Goal: Navigation & Orientation: Understand site structure

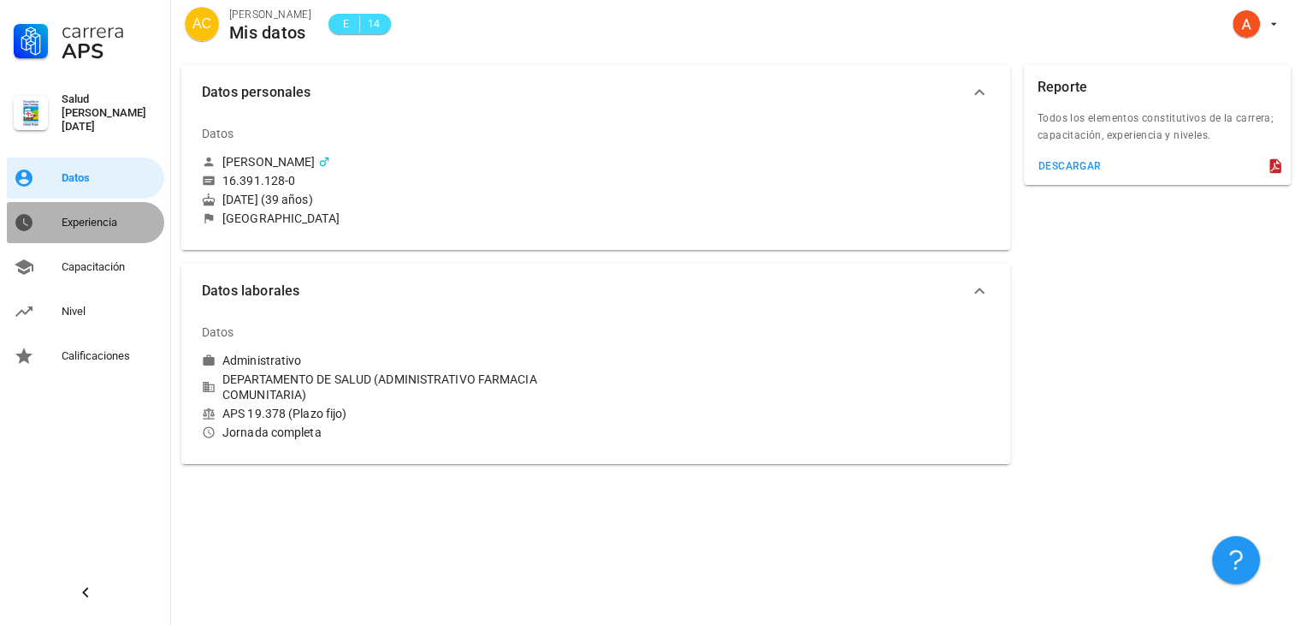
click at [113, 218] on div "Experiencia" at bounding box center [110, 223] width 96 height 14
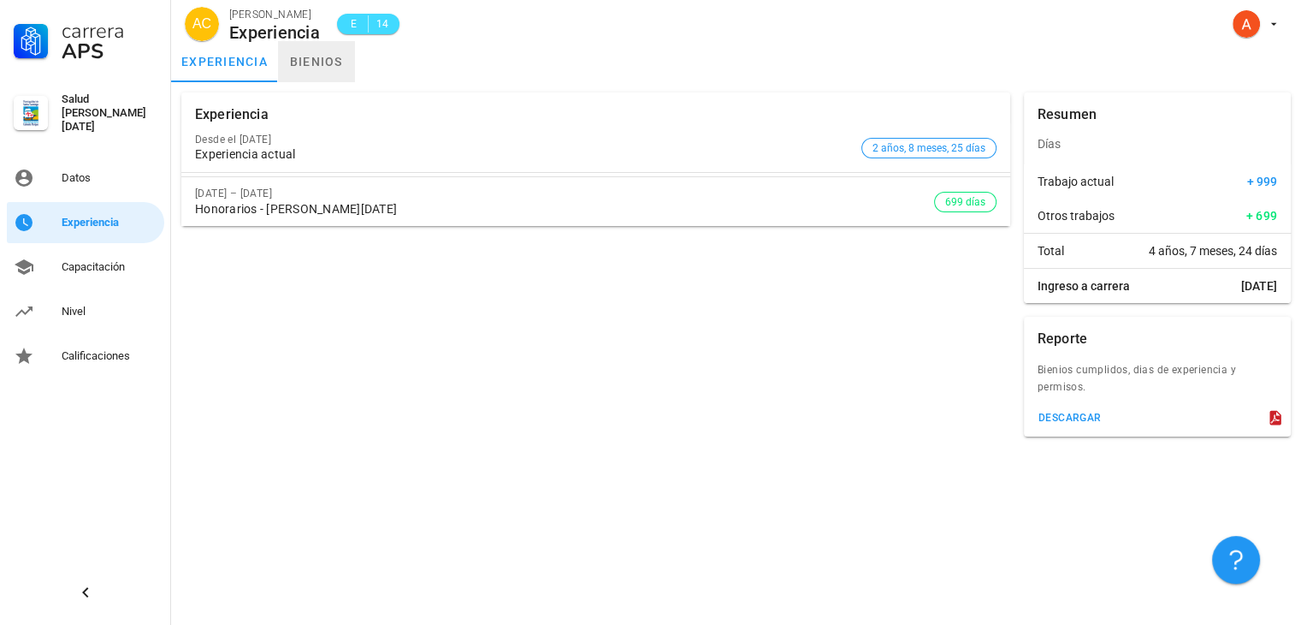
click at [324, 65] on link "bienios" at bounding box center [316, 61] width 77 height 41
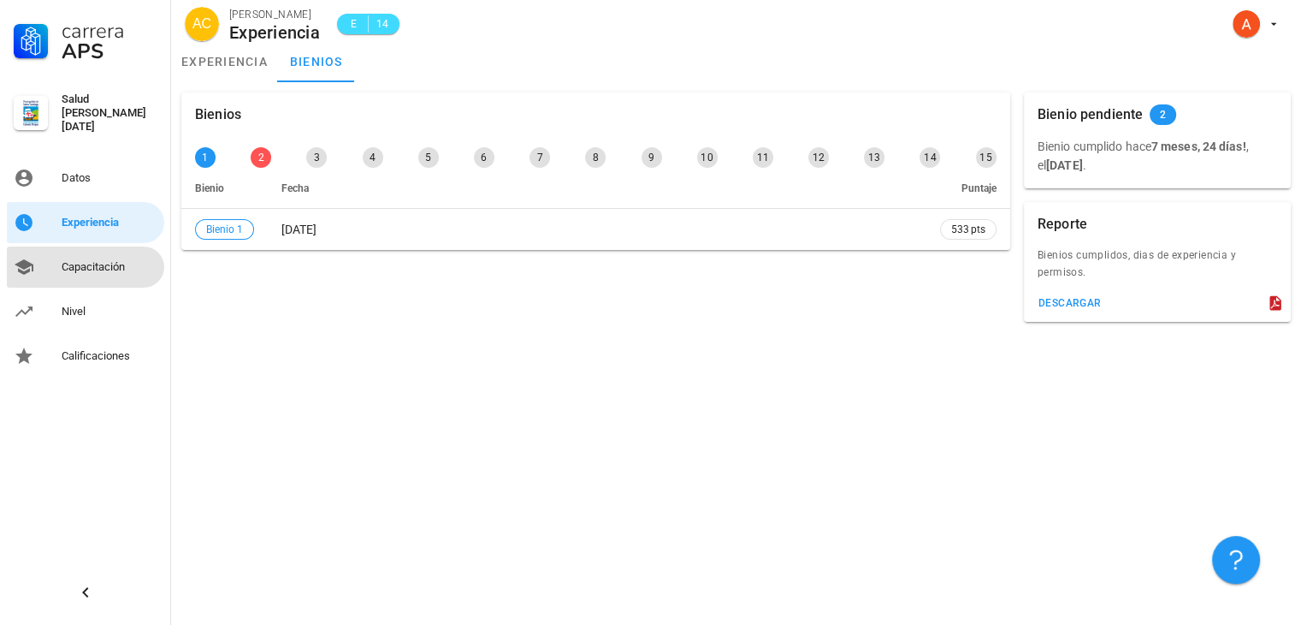
click at [96, 260] on div "Capacitación" at bounding box center [110, 267] width 96 height 14
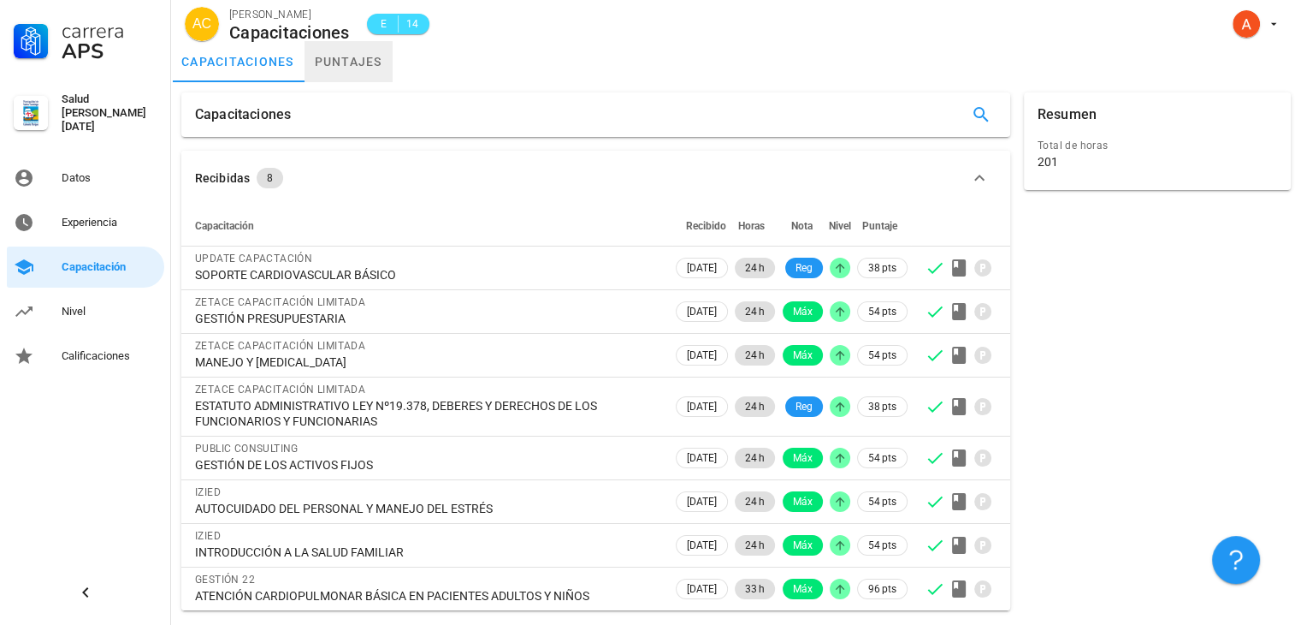
click at [338, 65] on link "puntajes" at bounding box center [349, 61] width 88 height 41
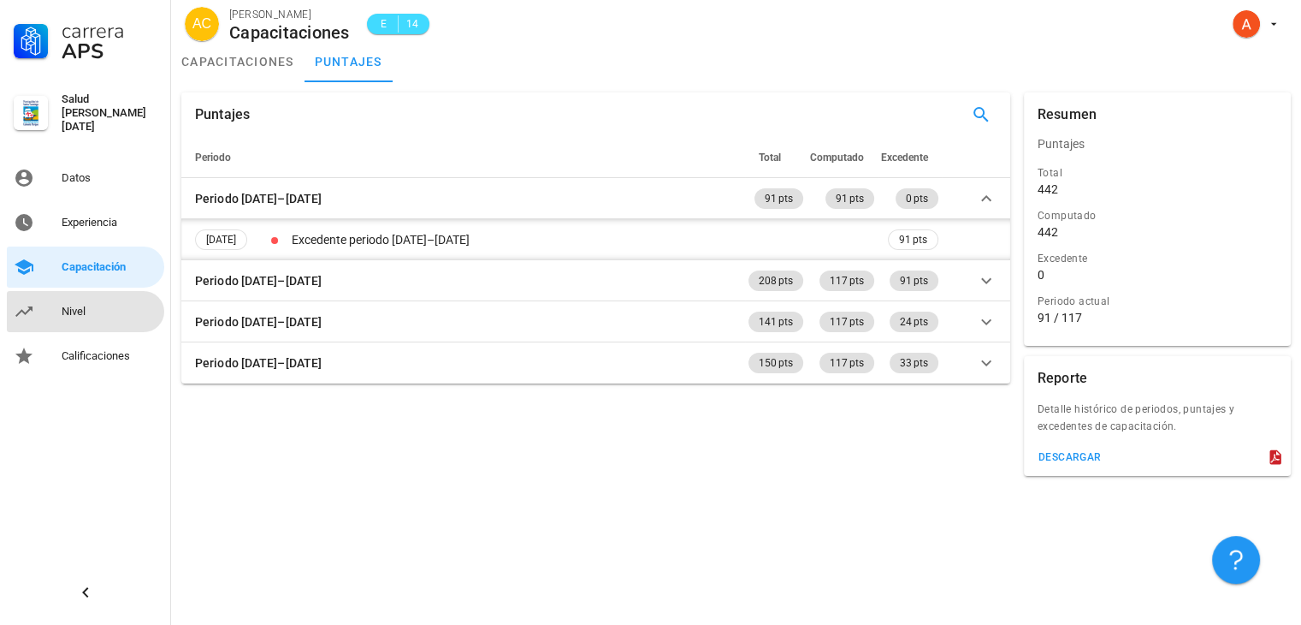
click at [110, 305] on div "Nivel" at bounding box center [110, 312] width 96 height 14
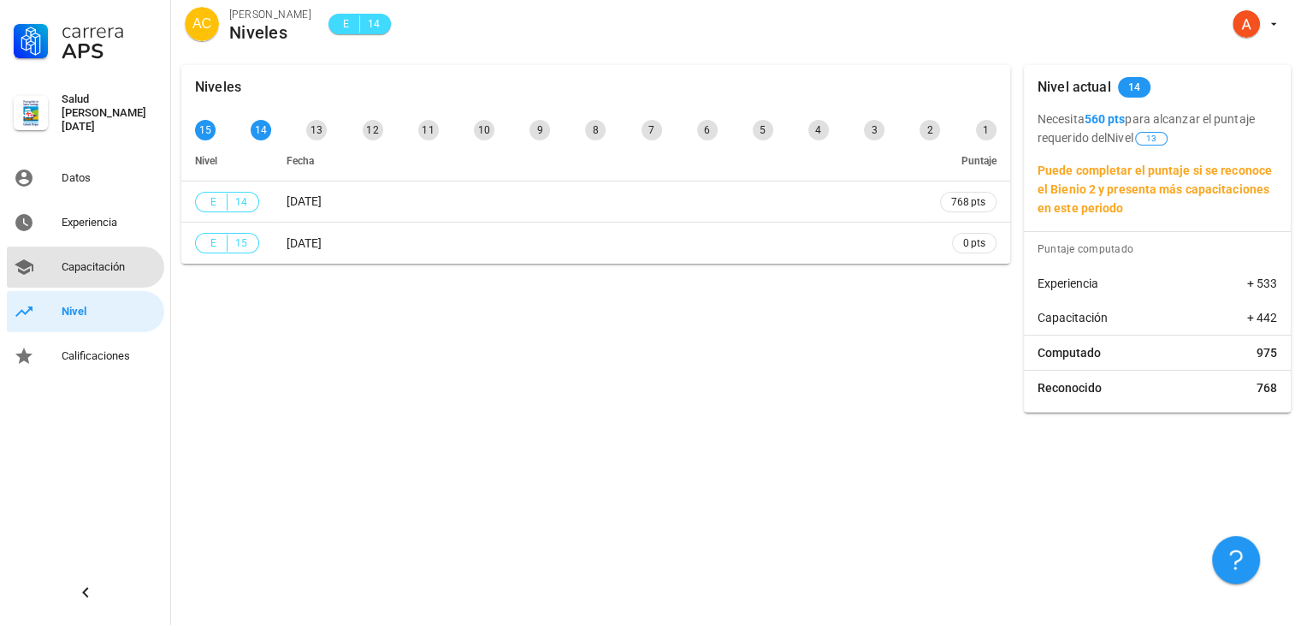
click at [92, 263] on div "Capacitación" at bounding box center [110, 267] width 96 height 14
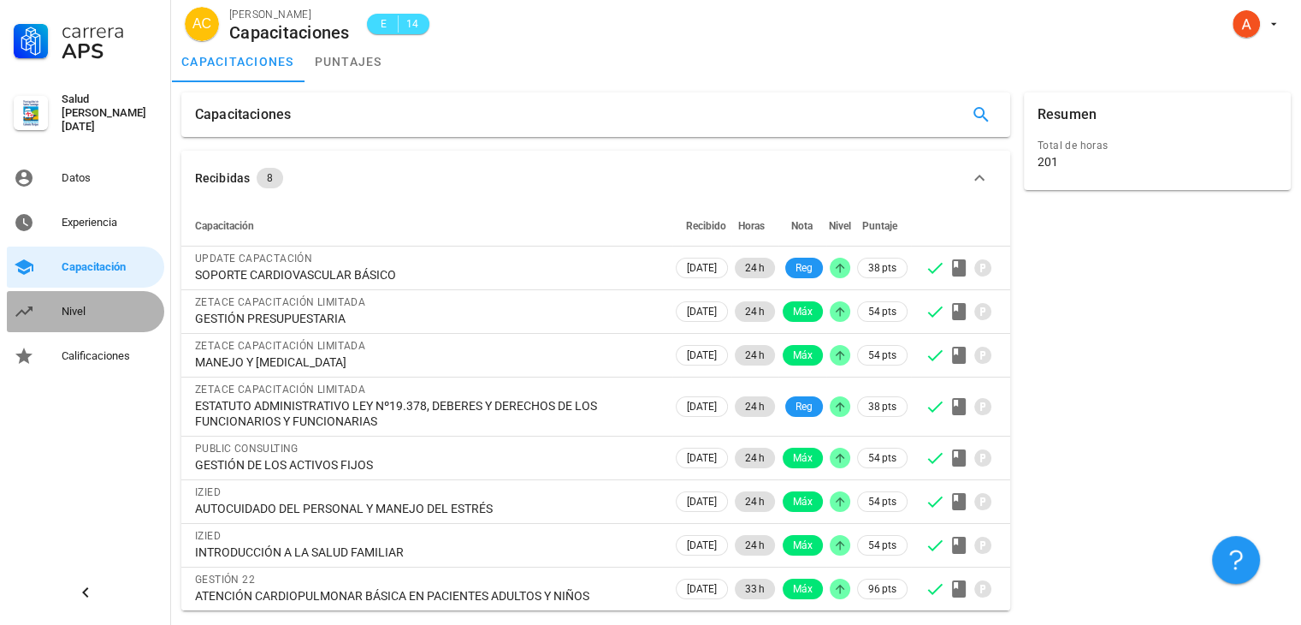
click at [92, 308] on div "Nivel" at bounding box center [110, 312] width 96 height 14
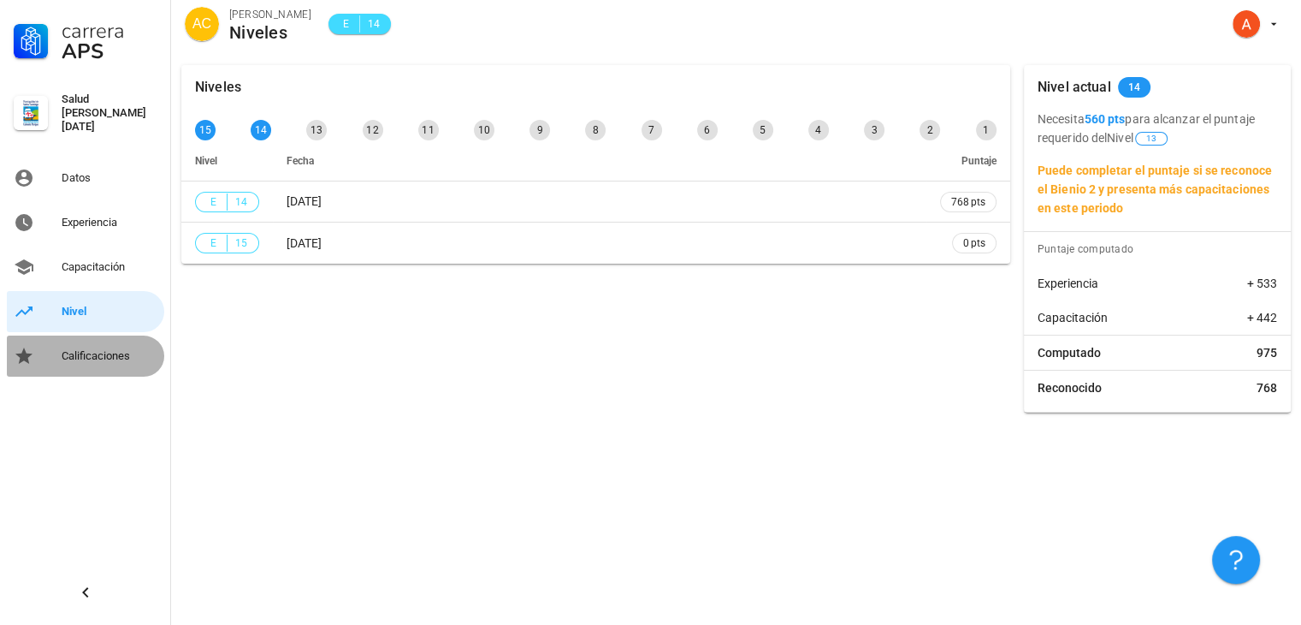
click at [93, 351] on div "Calificaciones" at bounding box center [110, 356] width 96 height 14
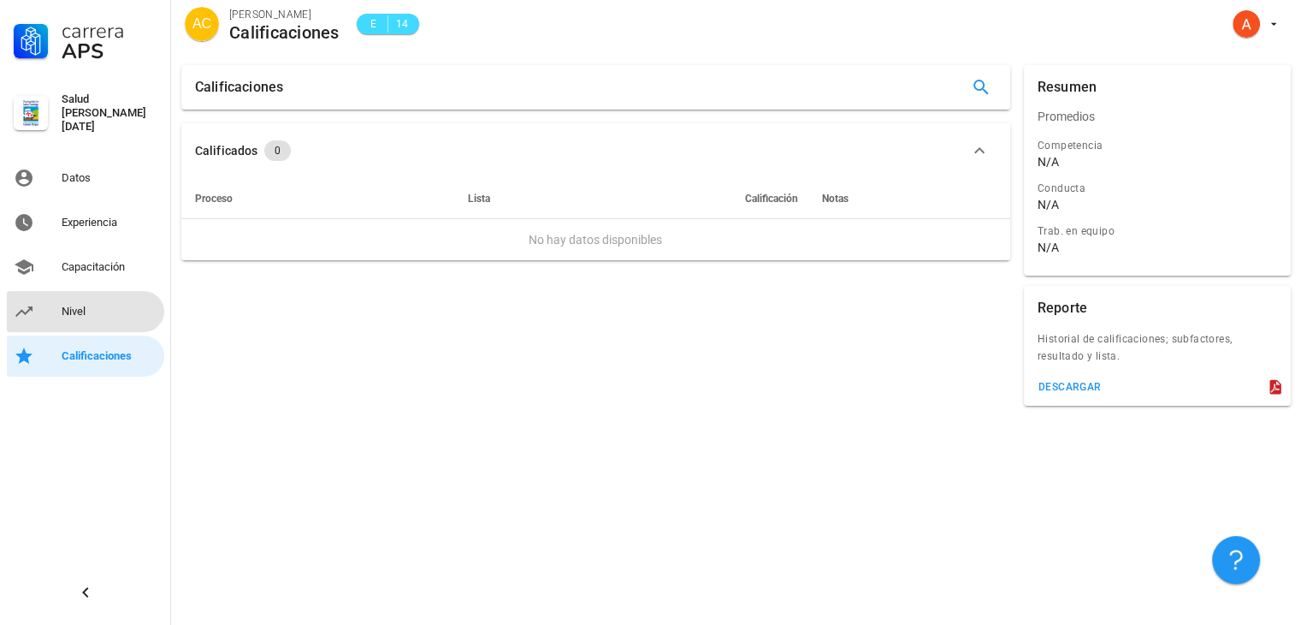
click at [89, 309] on div "Nivel" at bounding box center [110, 312] width 96 height 14
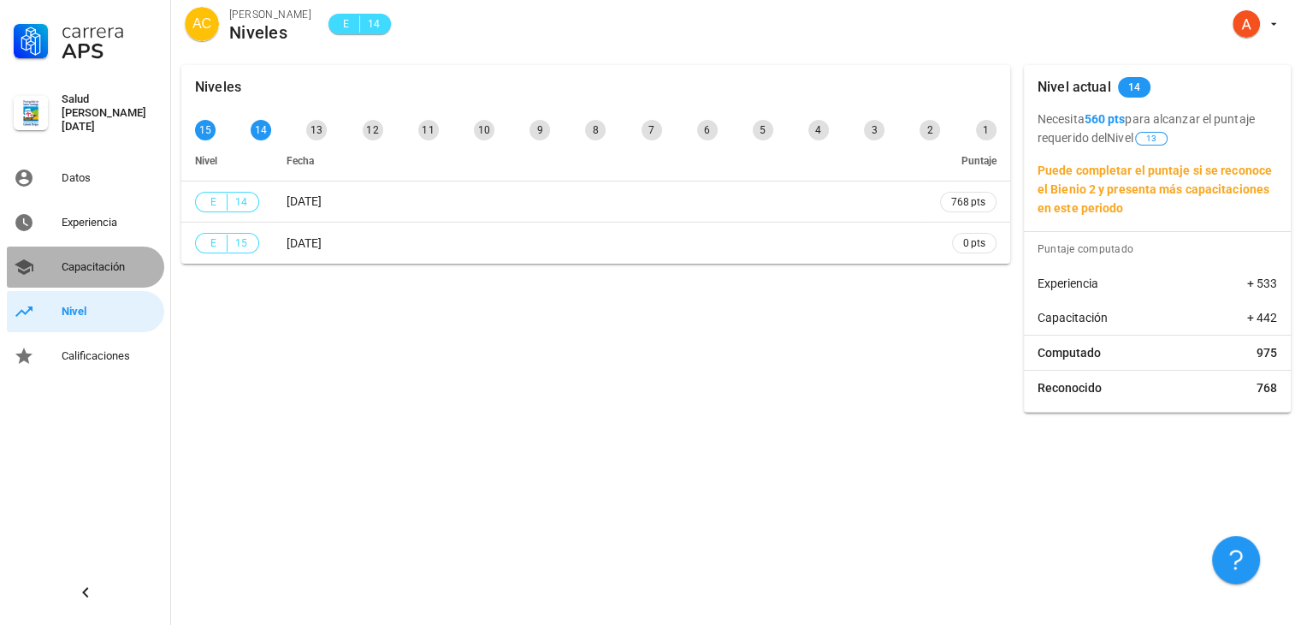
click at [86, 260] on div "Capacitación" at bounding box center [110, 267] width 96 height 14
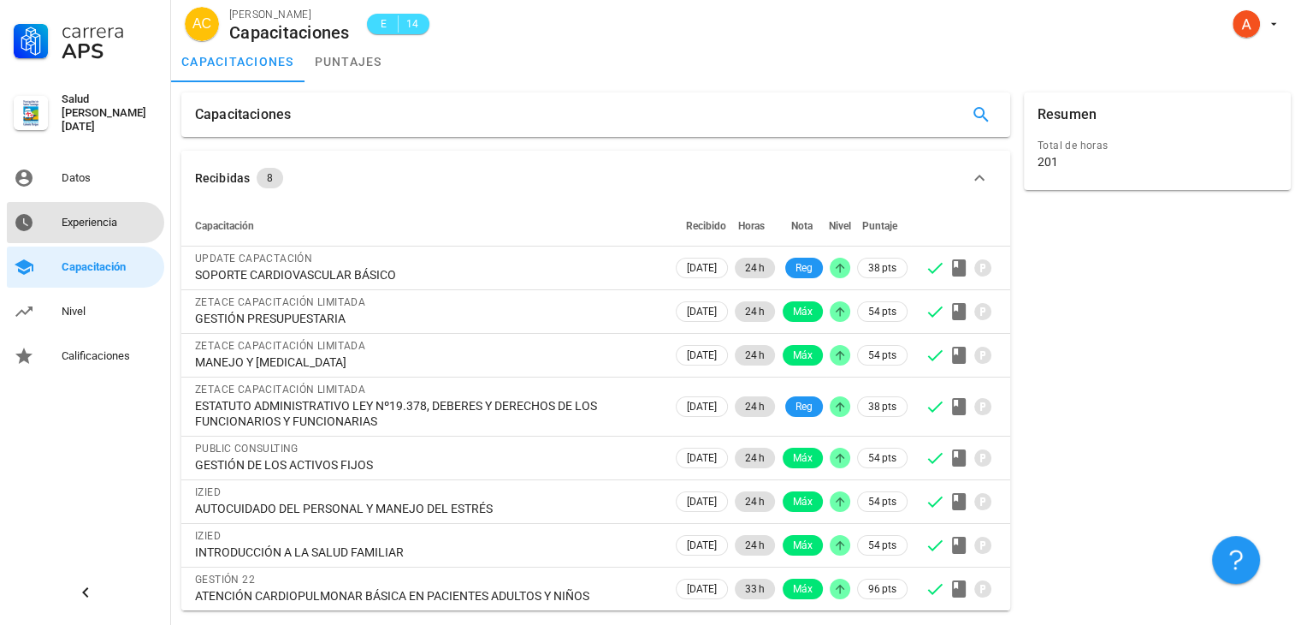
click at [86, 216] on div "Experiencia" at bounding box center [110, 223] width 96 height 14
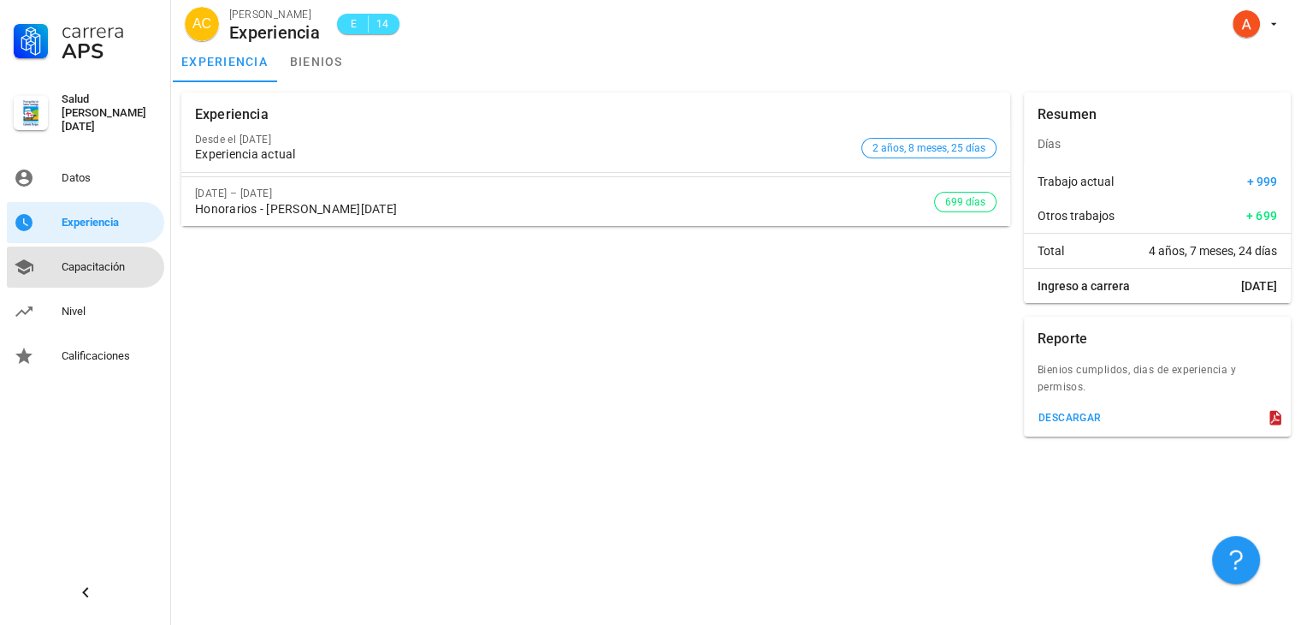
click at [92, 265] on div "Capacitación" at bounding box center [110, 267] width 96 height 14
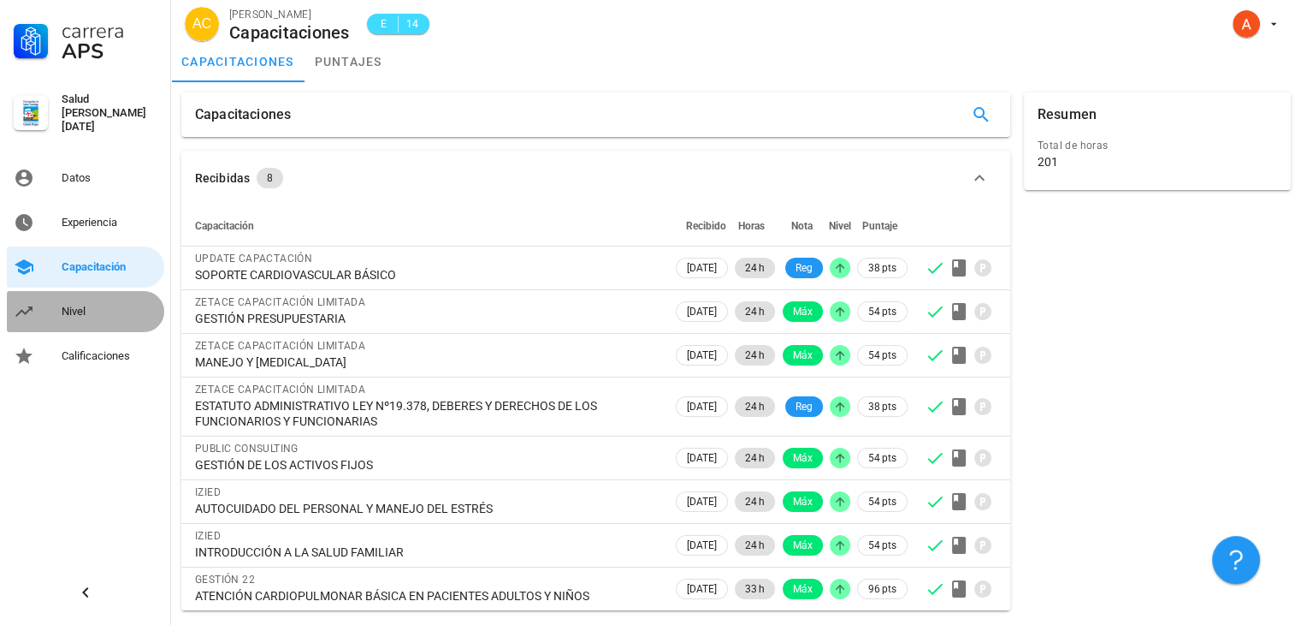
click at [82, 308] on div "Nivel" at bounding box center [110, 312] width 96 height 14
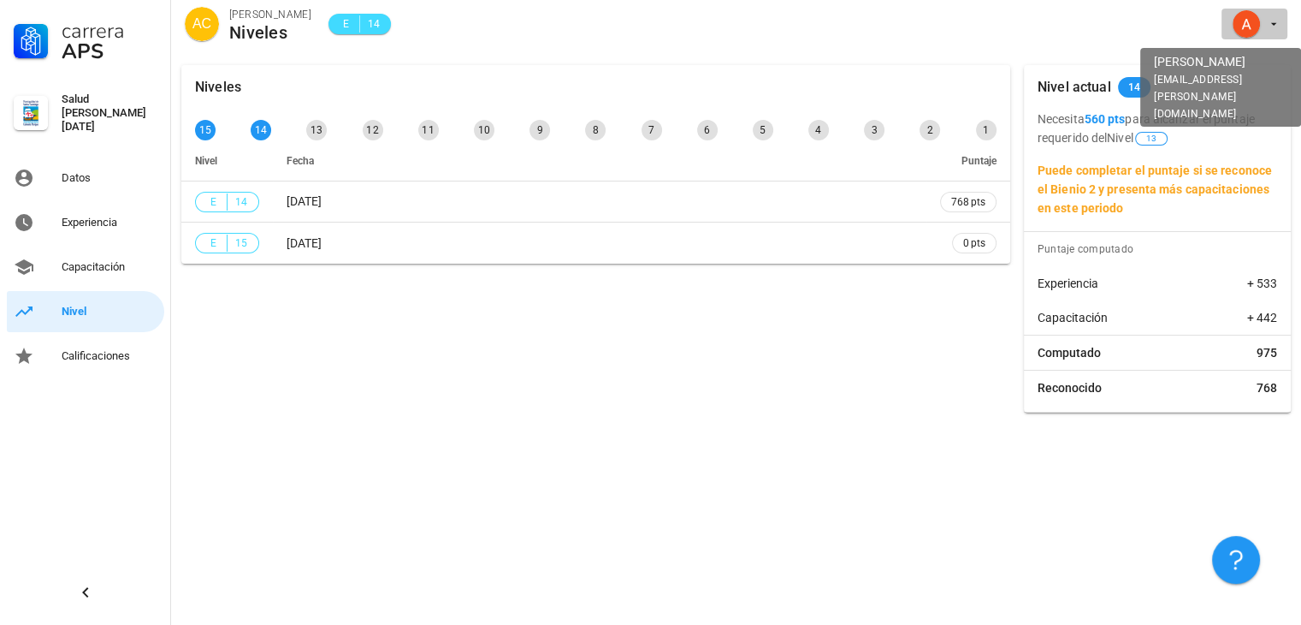
click at [1268, 21] on icon "button" at bounding box center [1274, 24] width 14 height 14
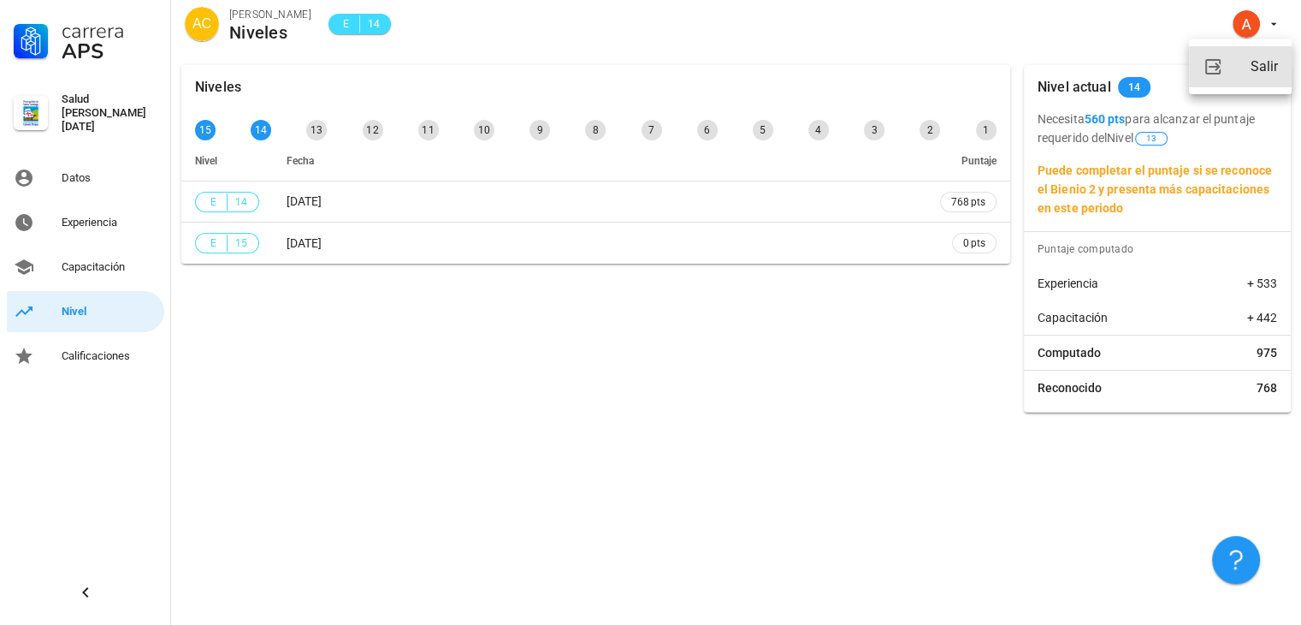
click at [1272, 72] on div "Salir" at bounding box center [1264, 67] width 27 height 34
